Goal: Communication & Community: Answer question/provide support

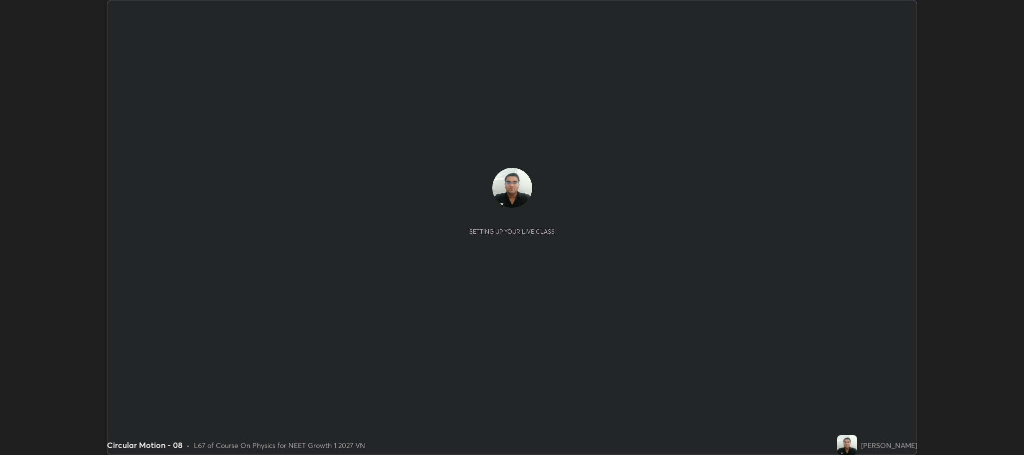
scroll to position [455, 1024]
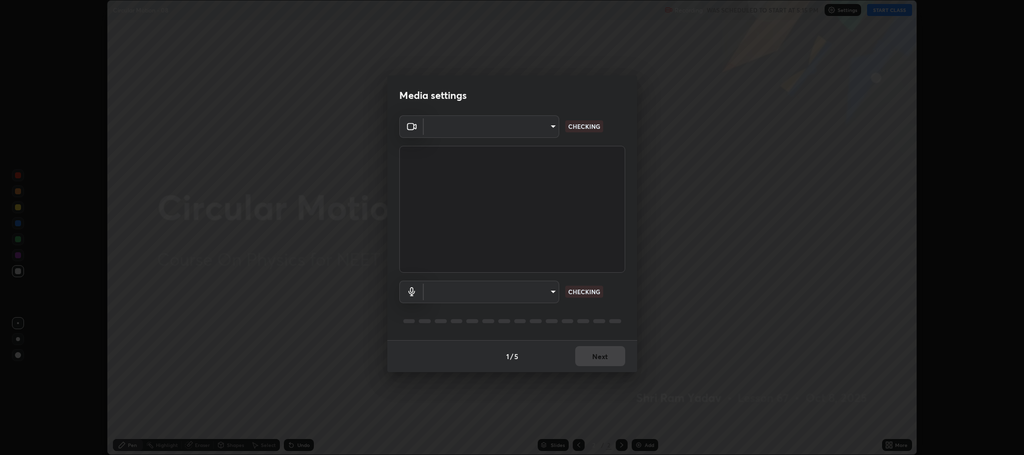
type input "7d5d3c8b8d5eda39410d366f8eb367a364bfae71f89e529543b0394fded3b098"
type input "b32793eec117f22c75bae2fc2a1be2133e89b3cda743c6d921131ee1fe8880a8"
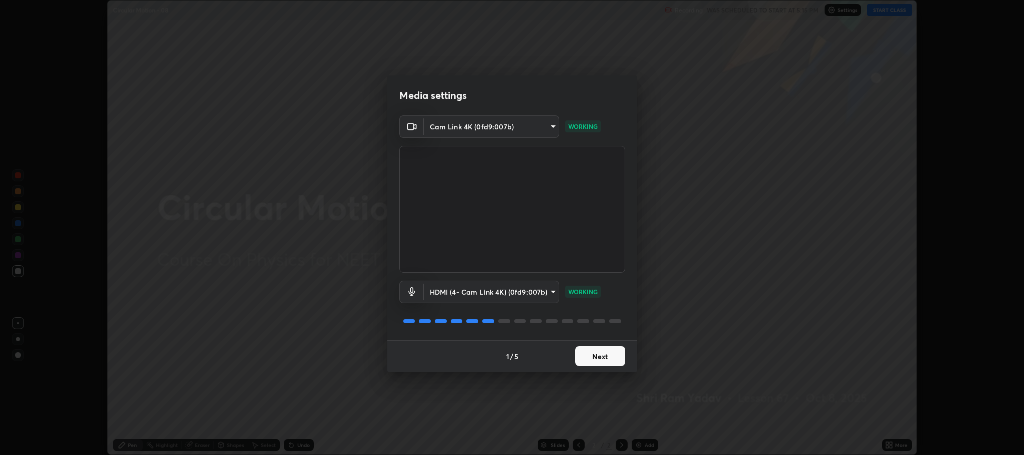
click at [603, 352] on button "Next" at bounding box center [600, 356] width 50 height 20
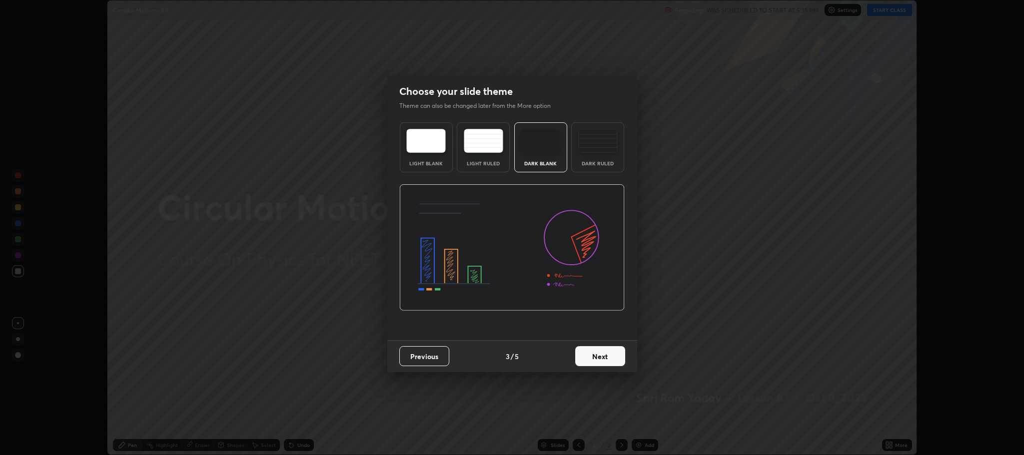
click at [596, 355] on button "Next" at bounding box center [600, 356] width 50 height 20
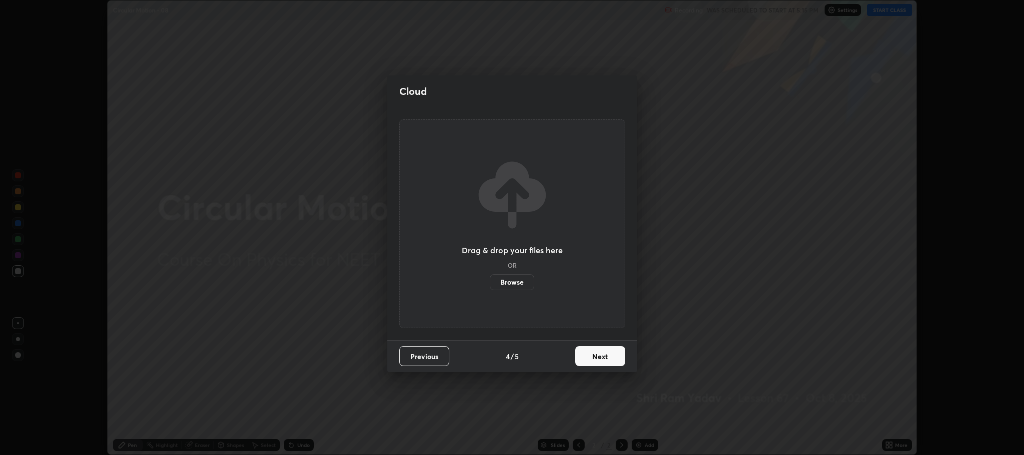
click at [606, 352] on button "Next" at bounding box center [600, 356] width 50 height 20
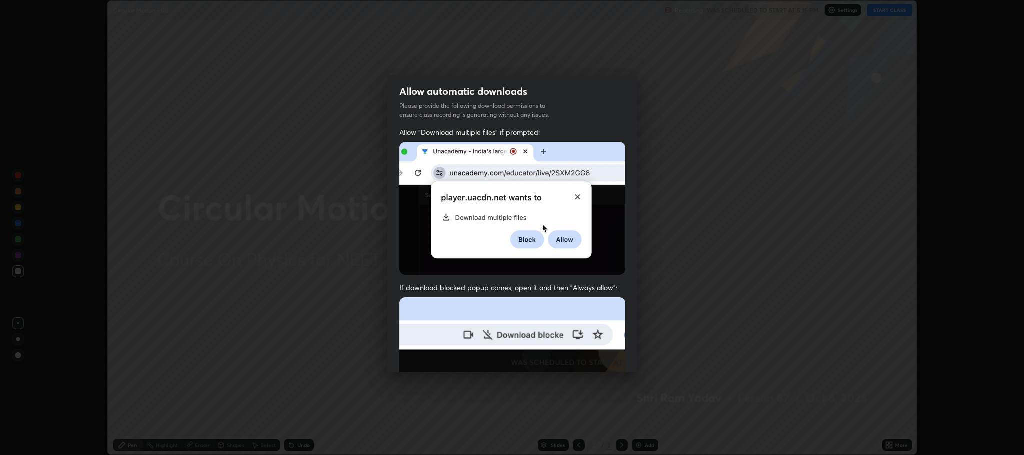
click at [604, 356] on img at bounding box center [512, 406] width 226 height 218
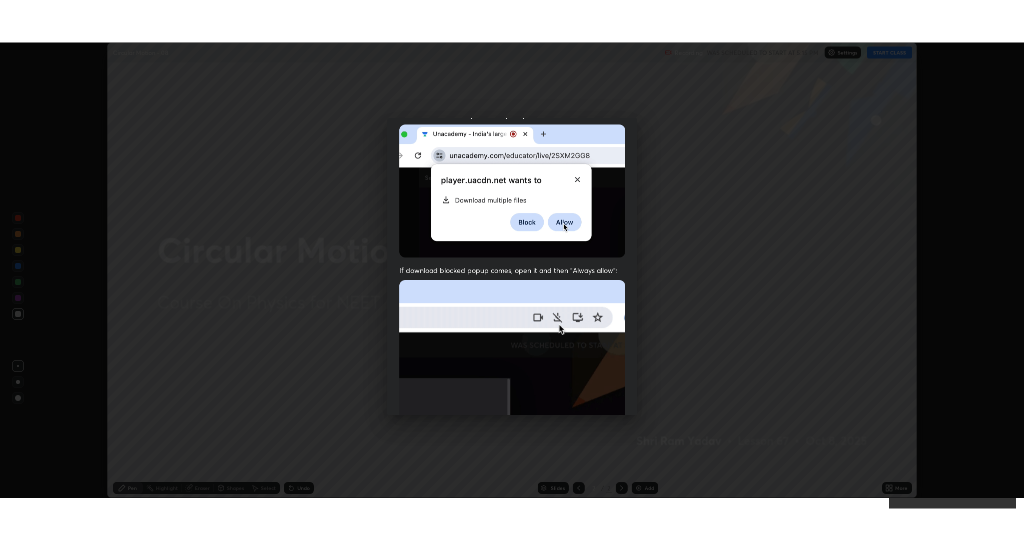
scroll to position [202, 0]
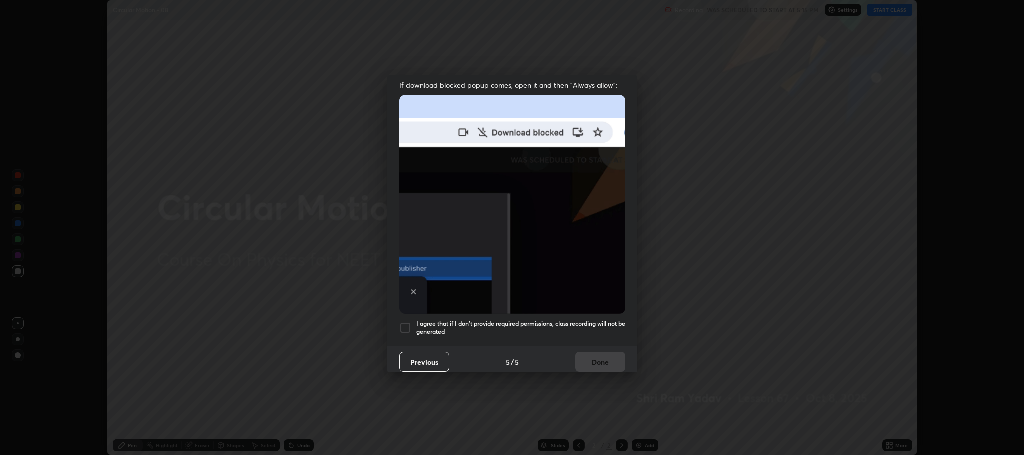
click at [406, 324] on div at bounding box center [405, 328] width 12 height 12
click at [602, 357] on button "Done" at bounding box center [600, 362] width 50 height 20
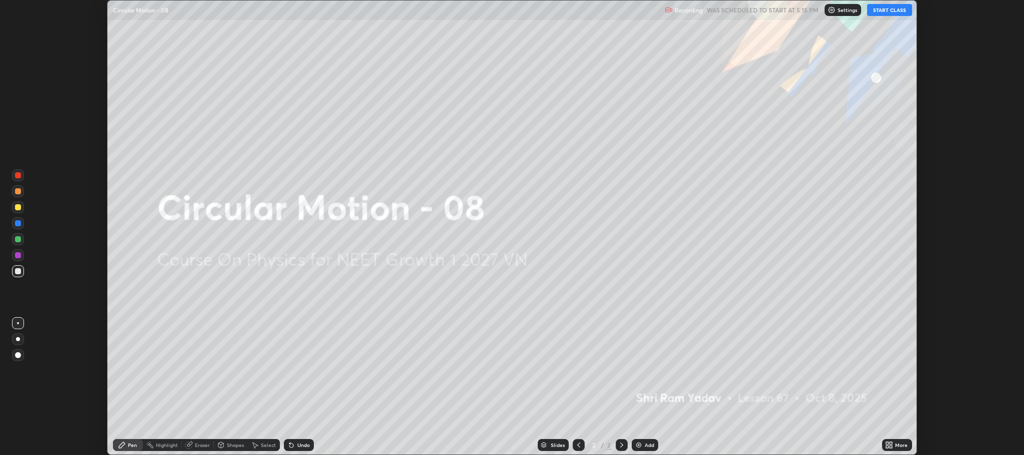
click at [882, 13] on button "START CLASS" at bounding box center [889, 10] width 45 height 12
click at [891, 447] on icon at bounding box center [891, 447] width 2 height 2
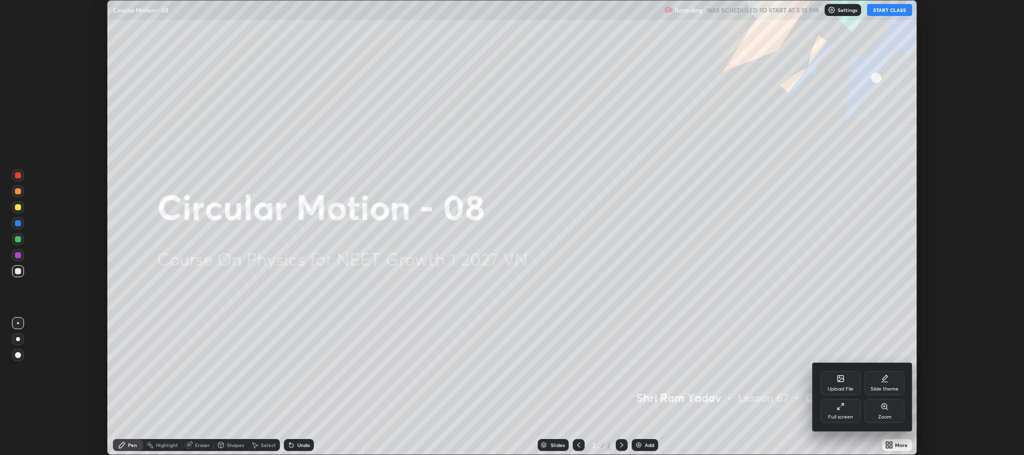
click at [838, 410] on icon at bounding box center [839, 408] width 2 height 2
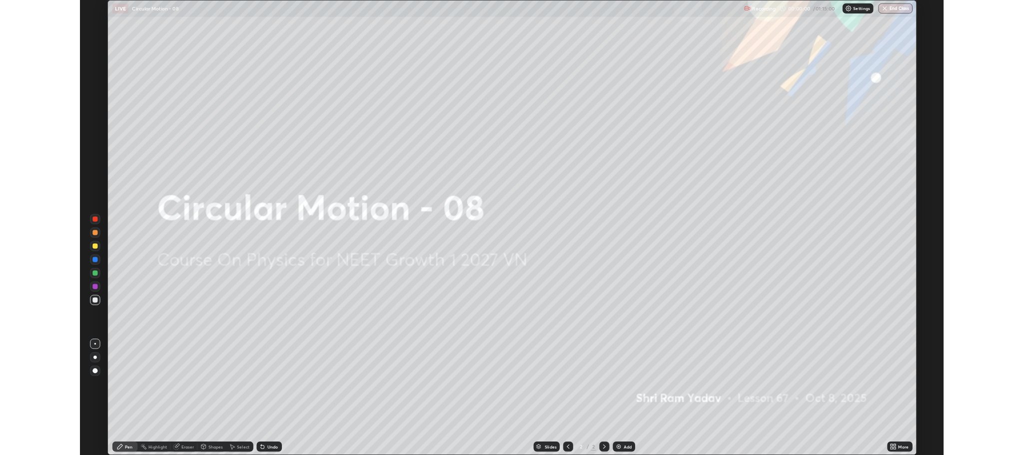
scroll to position [540, 1024]
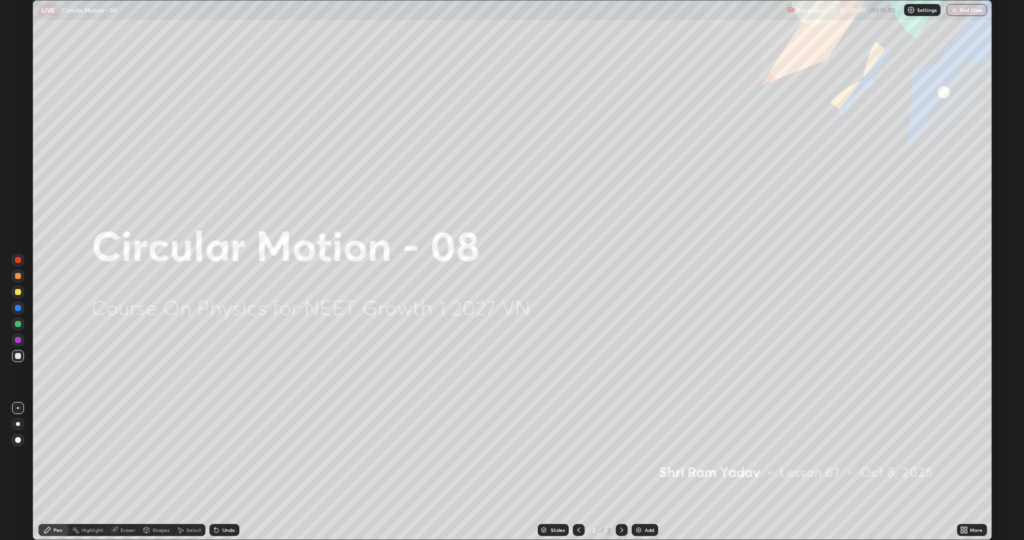
click at [650, 455] on div "Add" at bounding box center [649, 529] width 9 height 5
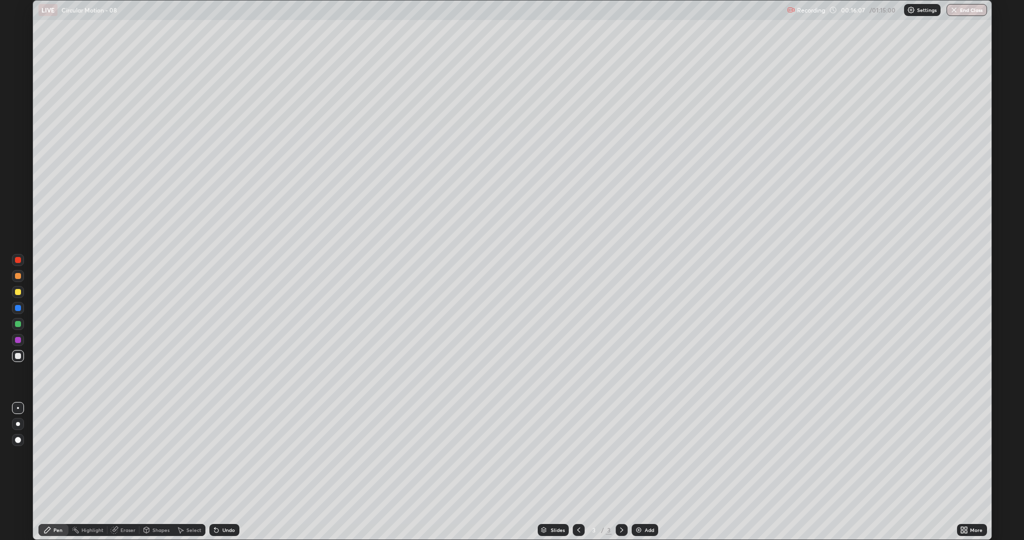
click at [647, 455] on div "Add" at bounding box center [645, 530] width 26 height 12
click at [228, 455] on div "Undo" at bounding box center [228, 529] width 12 height 5
click at [17, 259] on div at bounding box center [18, 260] width 6 height 6
click at [16, 356] on div at bounding box center [18, 356] width 6 height 6
click at [652, 455] on div "Add" at bounding box center [645, 530] width 26 height 12
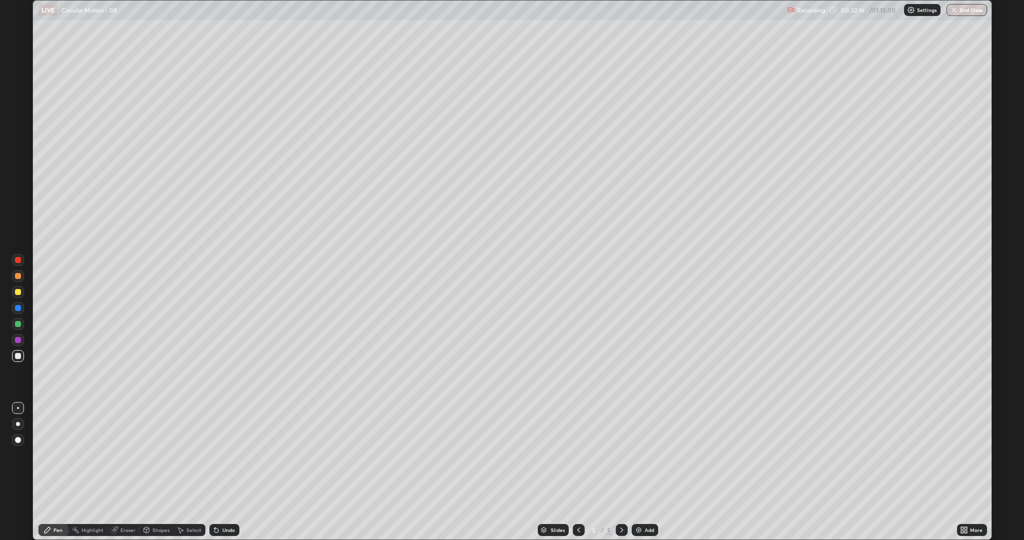
click at [646, 455] on div "Add" at bounding box center [649, 529] width 9 height 5
click at [19, 275] on div at bounding box center [18, 276] width 6 height 6
click at [18, 355] on div at bounding box center [18, 356] width 6 height 6
click at [227, 455] on div "Undo" at bounding box center [228, 529] width 12 height 5
click at [19, 277] on div at bounding box center [18, 276] width 6 height 6
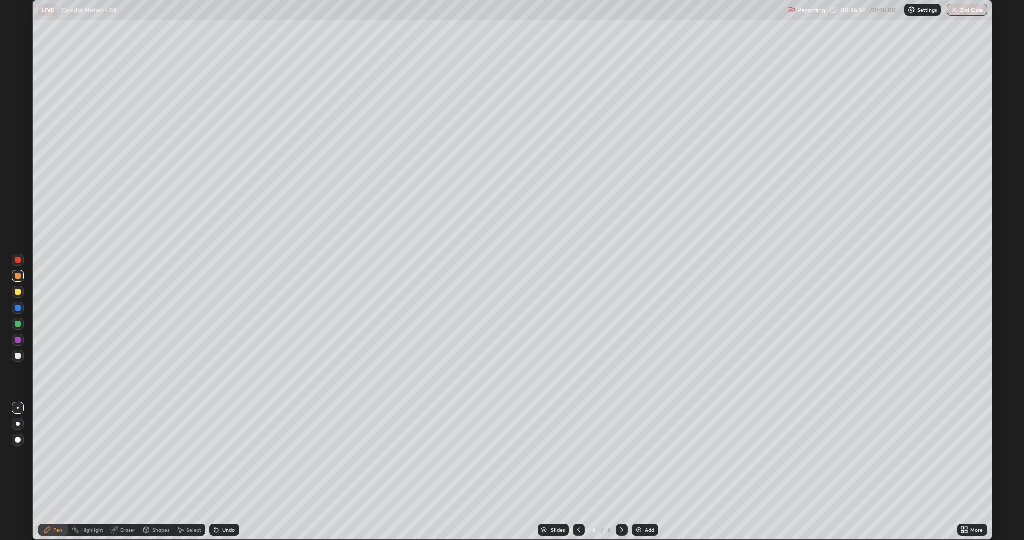
click at [18, 339] on div at bounding box center [18, 340] width 6 height 6
click at [220, 455] on div "Undo" at bounding box center [224, 530] width 30 height 12
click at [233, 455] on div "Undo" at bounding box center [228, 529] width 12 height 5
click at [226, 455] on div "Undo" at bounding box center [224, 530] width 30 height 12
click at [19, 354] on div at bounding box center [18, 356] width 6 height 6
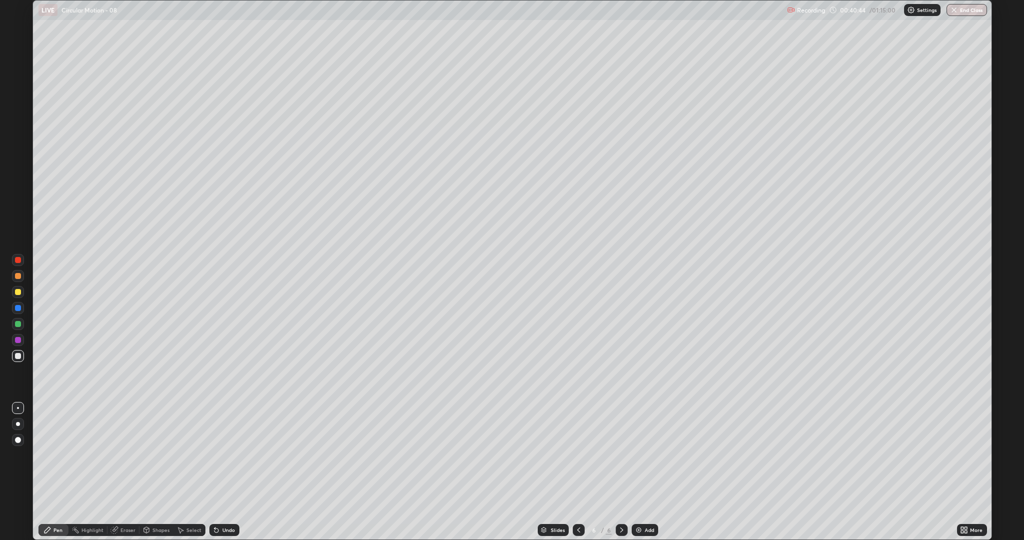
click at [647, 455] on div "Add" at bounding box center [645, 530] width 26 height 12
click at [122, 455] on div "Eraser" at bounding box center [127, 529] width 15 height 5
click at [52, 455] on div "Pen" at bounding box center [53, 530] width 30 height 12
click at [225, 455] on div "Undo" at bounding box center [228, 529] width 12 height 5
click at [16, 273] on div at bounding box center [18, 276] width 6 height 6
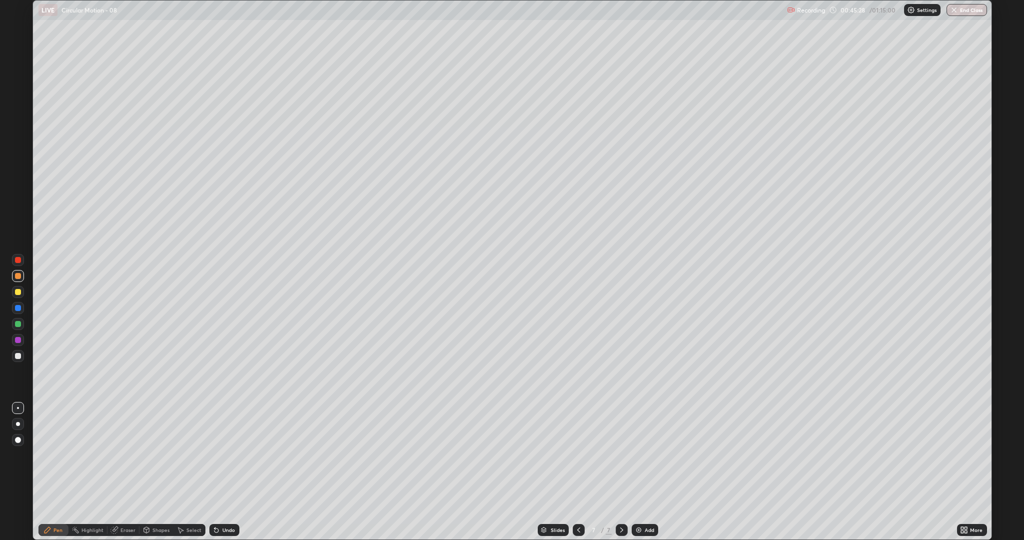
click at [16, 290] on div at bounding box center [18, 292] width 6 height 6
click at [17, 260] on div at bounding box center [18, 260] width 6 height 6
click at [17, 357] on div at bounding box center [18, 356] width 6 height 6
click at [17, 337] on div at bounding box center [18, 340] width 6 height 6
click at [17, 353] on div at bounding box center [18, 356] width 6 height 6
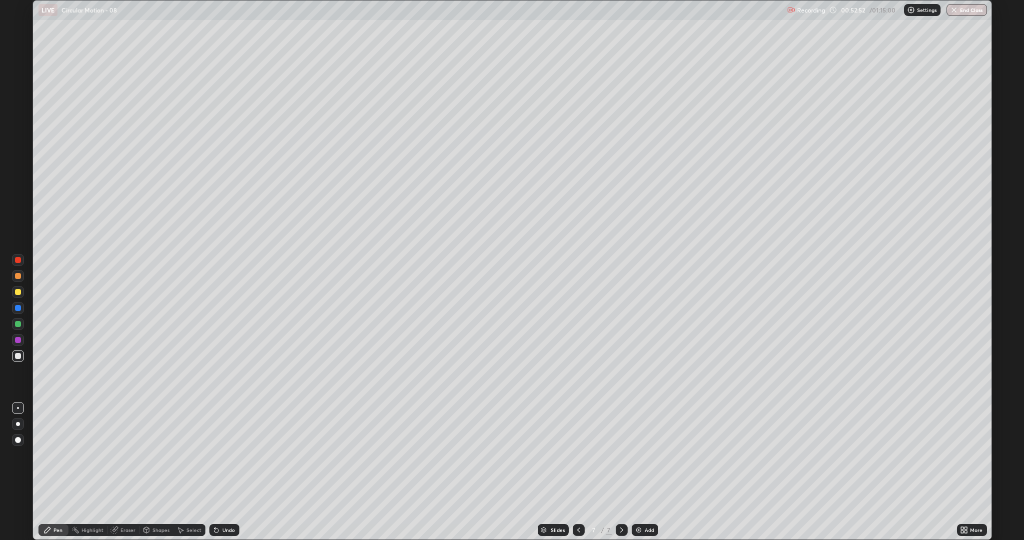
click at [655, 455] on div "Add" at bounding box center [645, 530] width 26 height 12
click at [235, 455] on div "Undo" at bounding box center [224, 530] width 30 height 12
click at [229, 455] on div "Undo" at bounding box center [228, 529] width 12 height 5
click at [221, 455] on div "Undo" at bounding box center [224, 530] width 30 height 12
click at [231, 455] on div "Undo" at bounding box center [224, 530] width 30 height 12
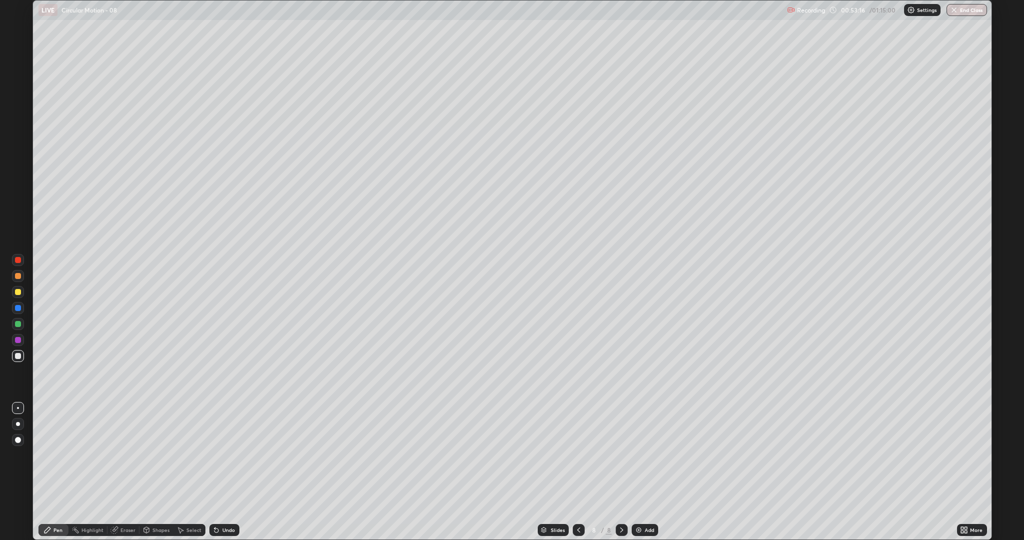
click at [226, 455] on div "Undo" at bounding box center [224, 530] width 30 height 12
click at [229, 455] on div "Undo" at bounding box center [224, 530] width 30 height 12
click at [125, 455] on div "Eraser" at bounding box center [127, 529] width 15 height 5
click at [53, 455] on div "Pen" at bounding box center [53, 530] width 30 height 12
click at [125, 455] on div "Eraser" at bounding box center [127, 529] width 15 height 5
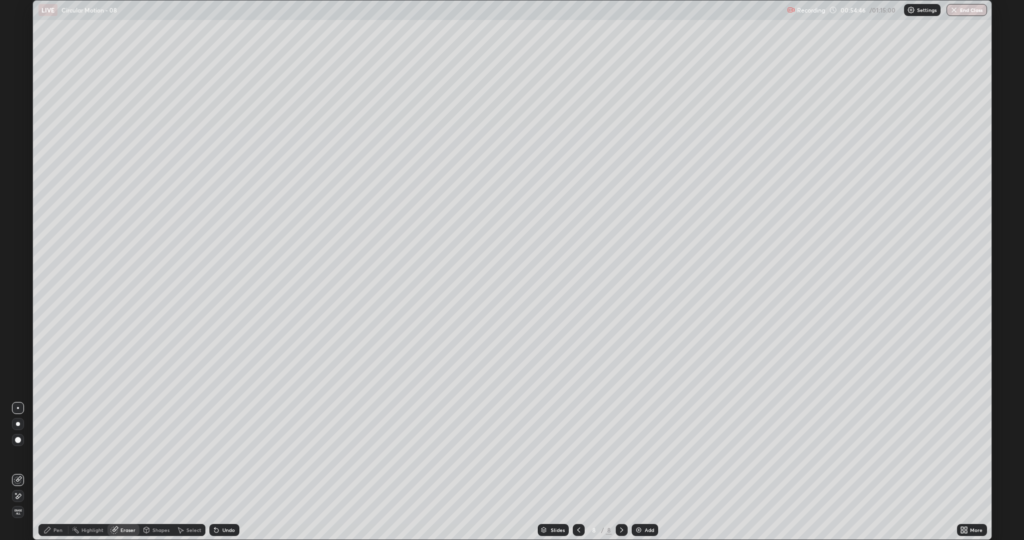
click at [56, 455] on div "Pen" at bounding box center [57, 529] width 9 height 5
click at [17, 290] on div at bounding box center [18, 292] width 6 height 6
click at [19, 358] on div at bounding box center [18, 356] width 6 height 6
click at [651, 455] on div "Add" at bounding box center [645, 530] width 26 height 12
click at [221, 455] on div "Undo" at bounding box center [224, 530] width 30 height 12
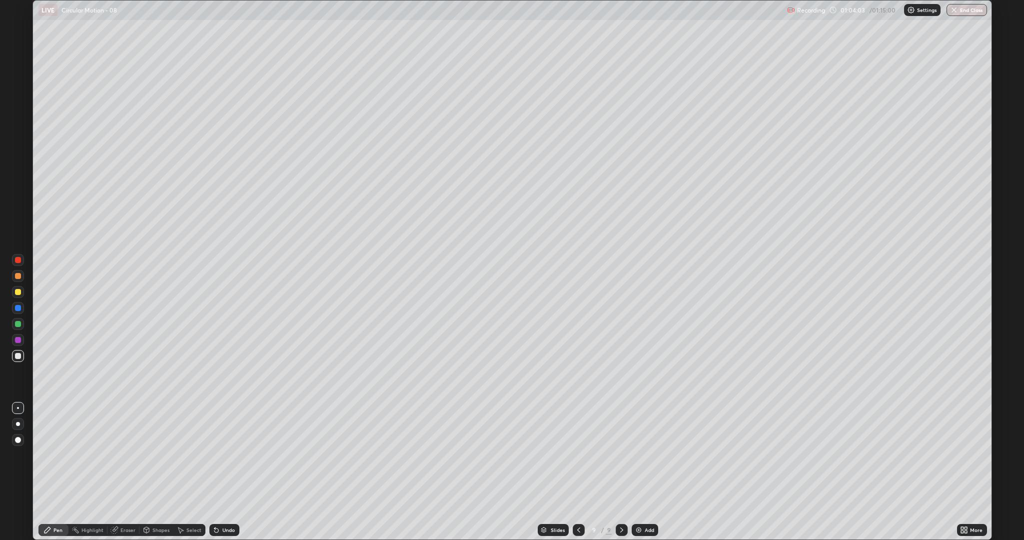
click at [20, 276] on div at bounding box center [18, 276] width 6 height 6
click at [17, 356] on div at bounding box center [18, 356] width 6 height 6
click at [226, 455] on div "Undo" at bounding box center [224, 530] width 30 height 12
click at [224, 455] on div "Undo" at bounding box center [224, 530] width 30 height 12
click at [221, 455] on div "Undo" at bounding box center [224, 530] width 30 height 12
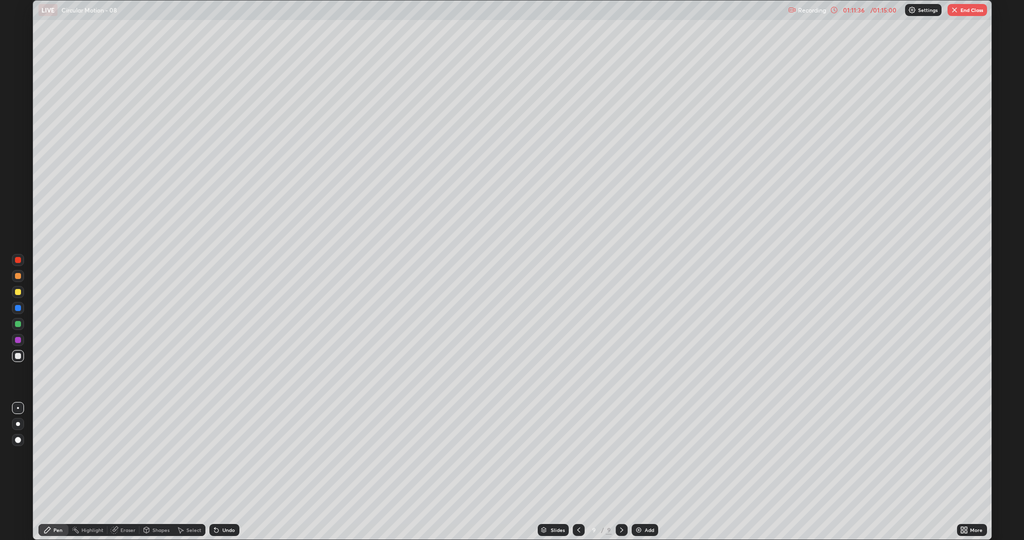
click at [964, 6] on button "End Class" at bounding box center [967, 10] width 39 height 12
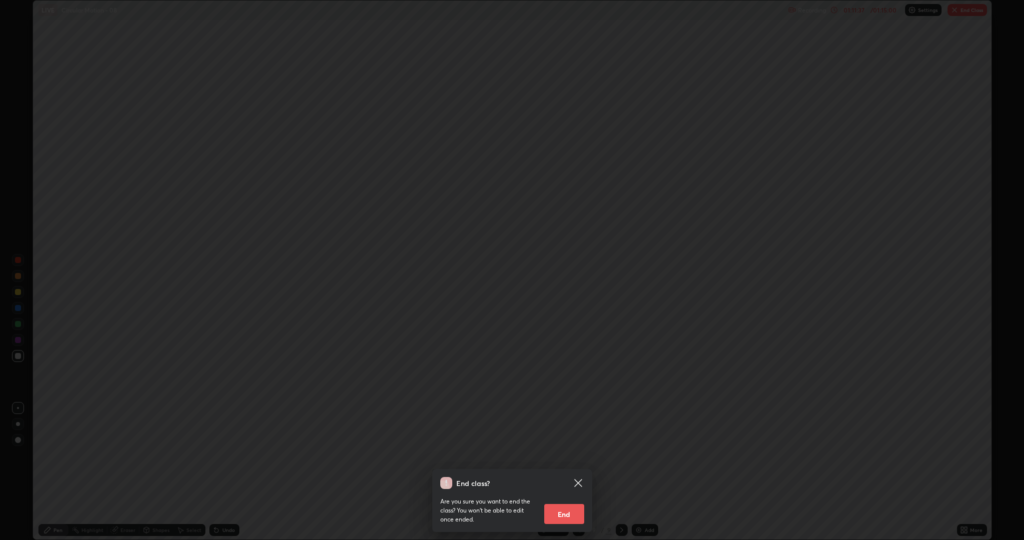
click at [560, 455] on button "End" at bounding box center [564, 514] width 40 height 20
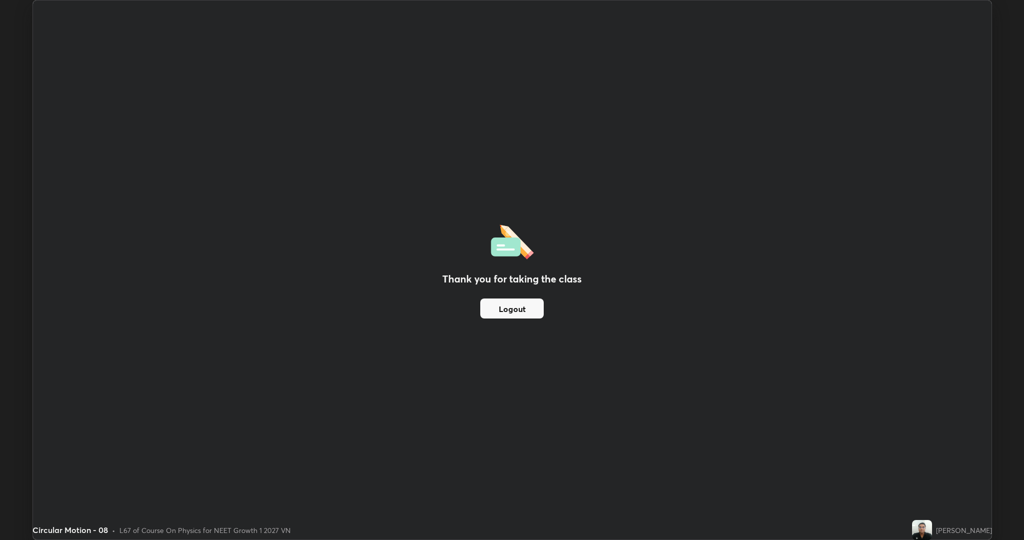
click at [752, 428] on div "Thank you for taking the class Logout" at bounding box center [512, 269] width 959 height 539
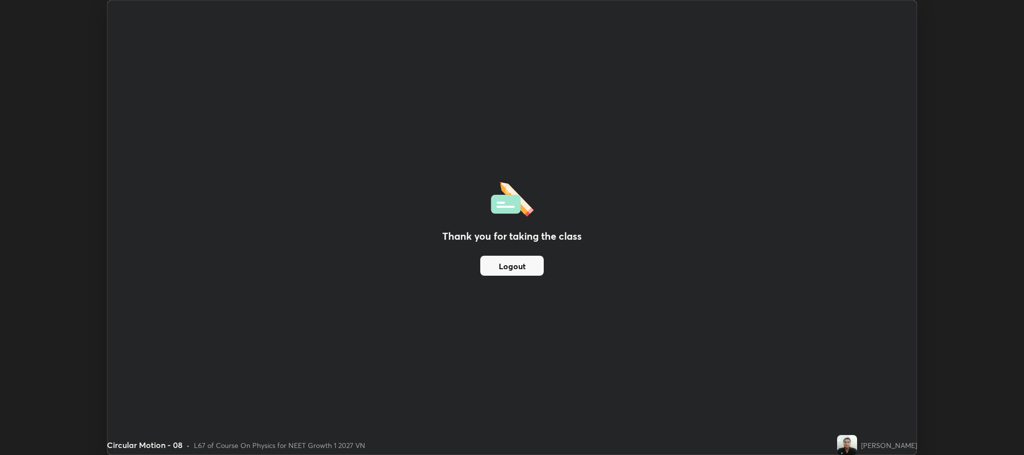
scroll to position [49523, 48955]
click at [506, 273] on button "Logout" at bounding box center [511, 266] width 63 height 20
click at [509, 256] on button "Logout" at bounding box center [511, 266] width 63 height 20
click at [854, 445] on img at bounding box center [847, 445] width 20 height 20
click at [513, 266] on button "Logout" at bounding box center [511, 266] width 63 height 20
